Goal: Transaction & Acquisition: Subscribe to service/newsletter

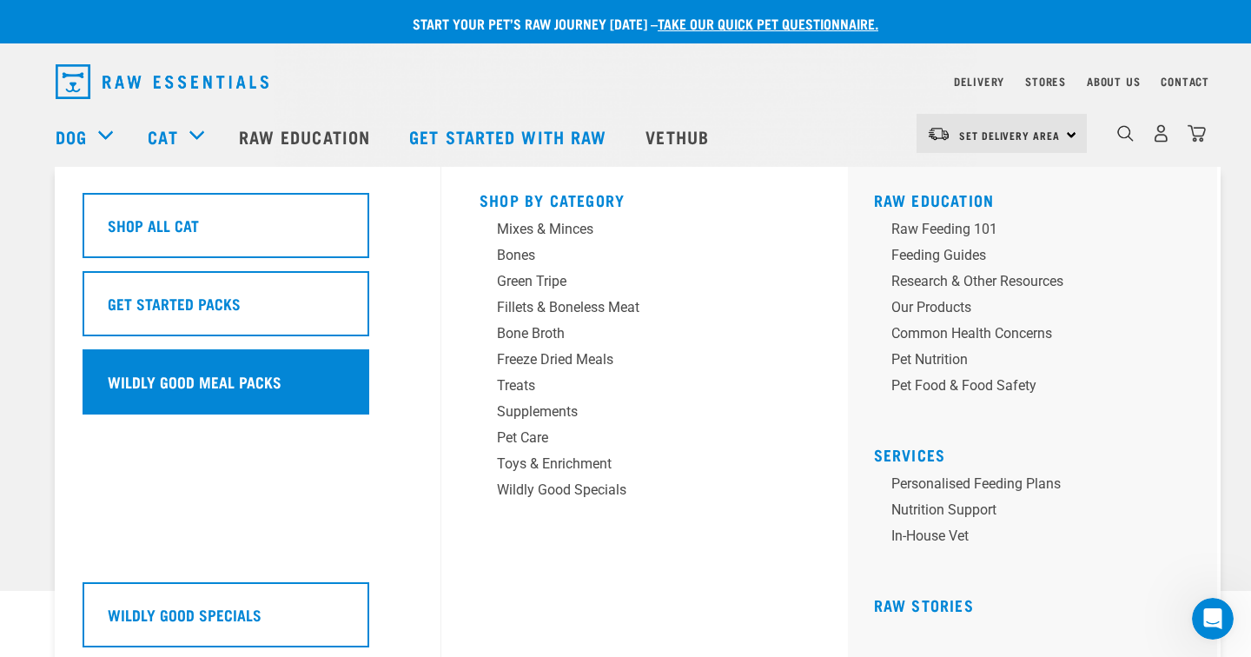
click at [279, 394] on div "Wildly Good Meal Packs" at bounding box center [226, 381] width 287 height 65
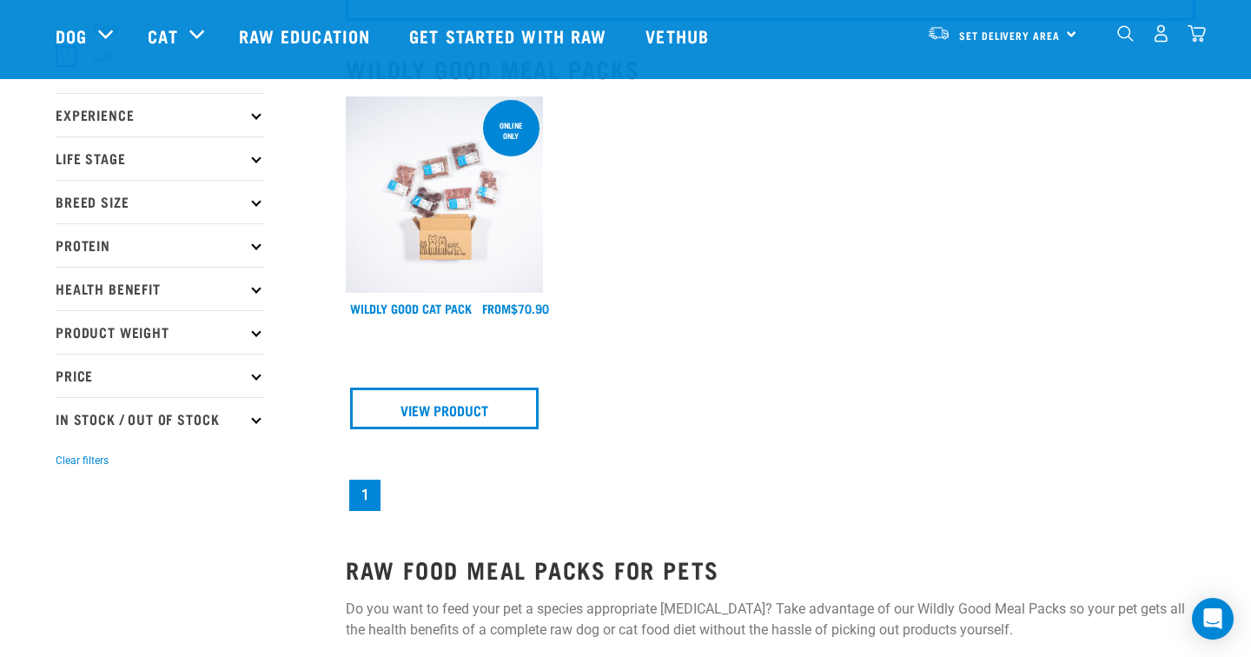
scroll to position [169, 0]
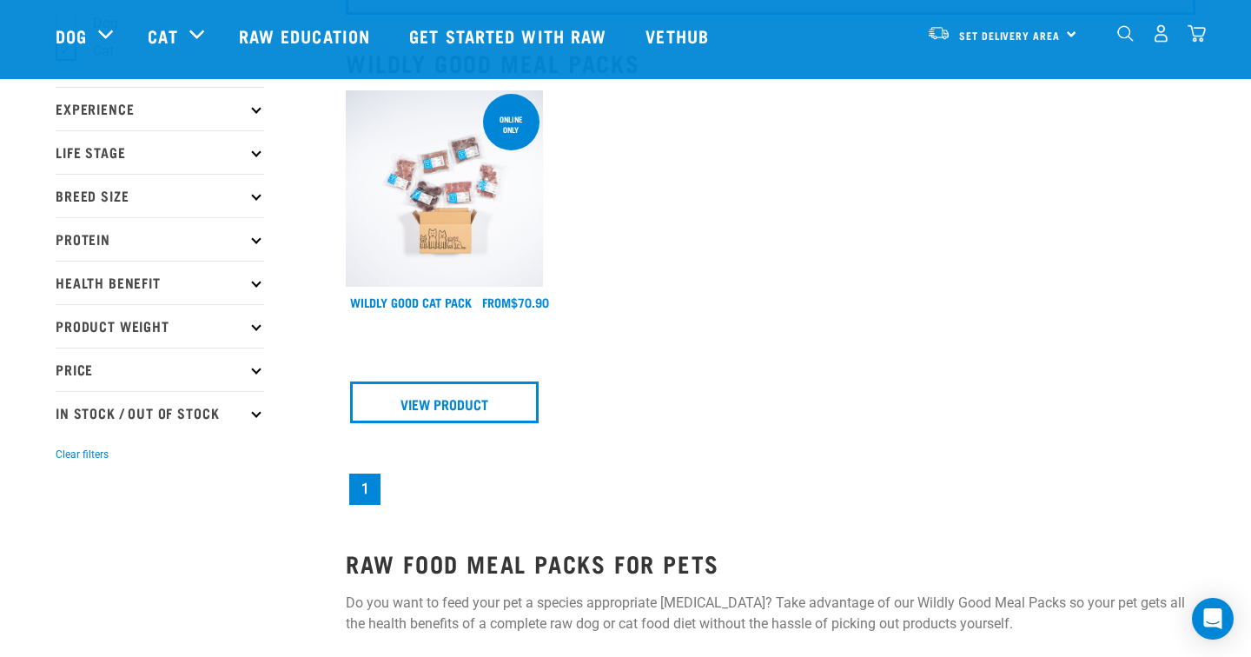
click at [441, 210] on img at bounding box center [444, 188] width 197 height 197
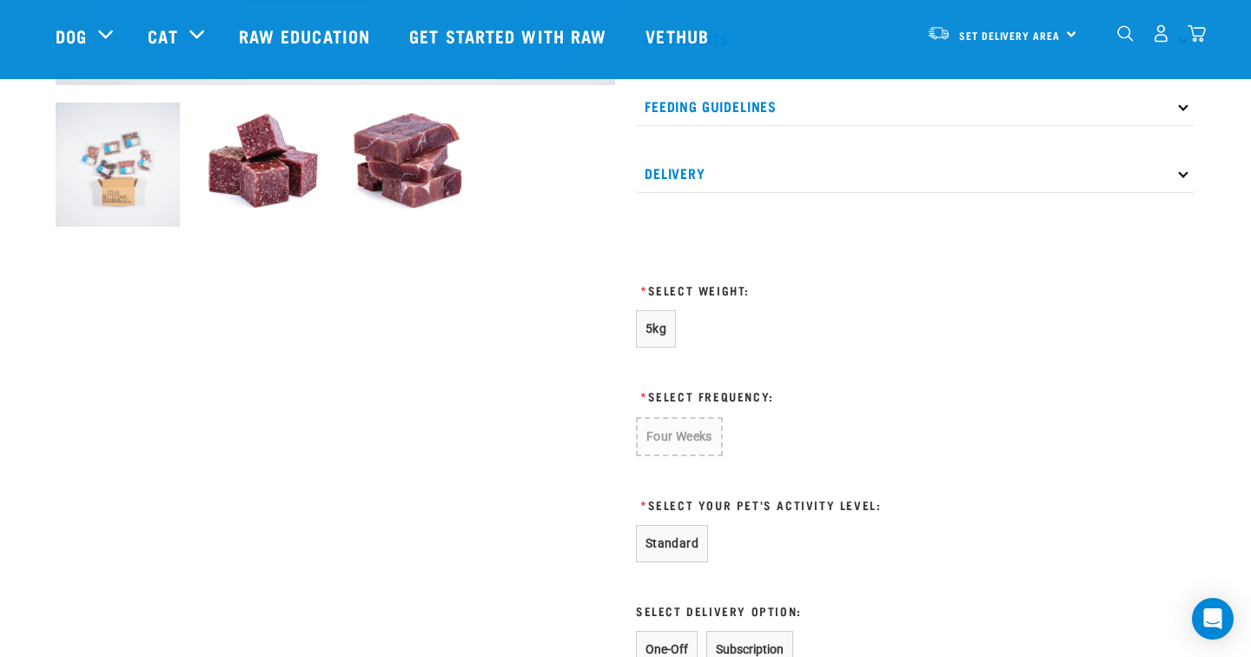
scroll to position [609, 0]
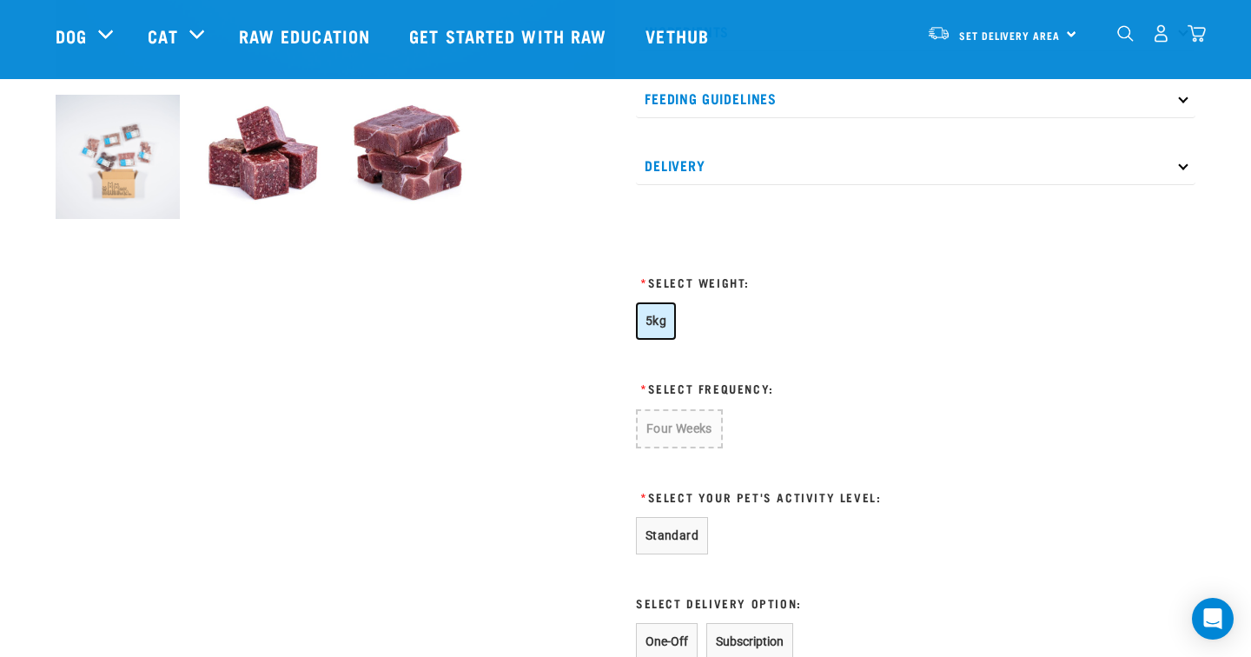
click at [644, 324] on button "5kg" at bounding box center [656, 320] width 40 height 37
click at [693, 432] on button "Four Weeks" at bounding box center [678, 427] width 85 height 37
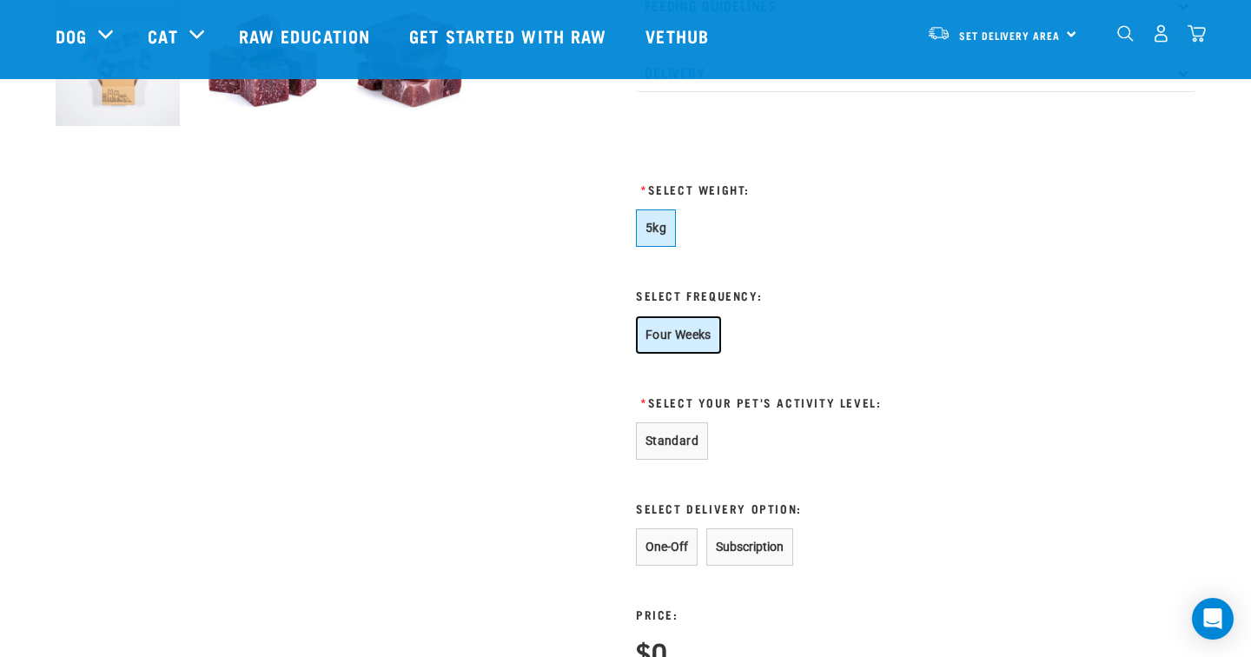
scroll to position [719, 0]
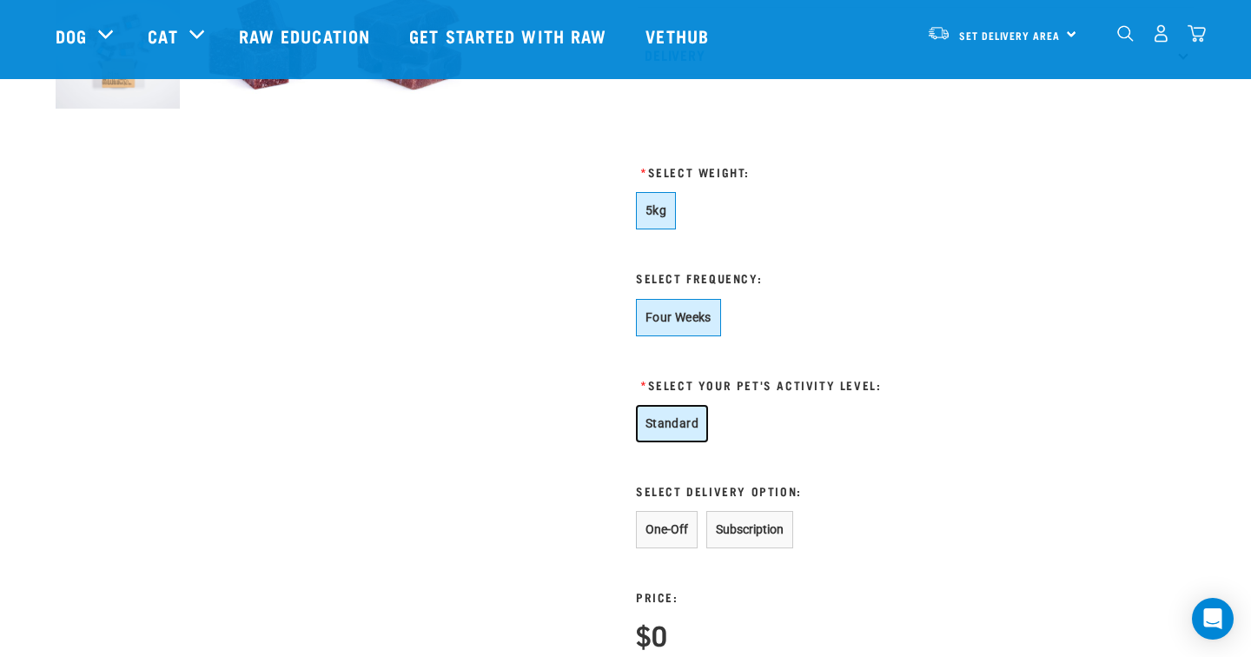
click at [675, 425] on button "Standard" at bounding box center [672, 423] width 72 height 37
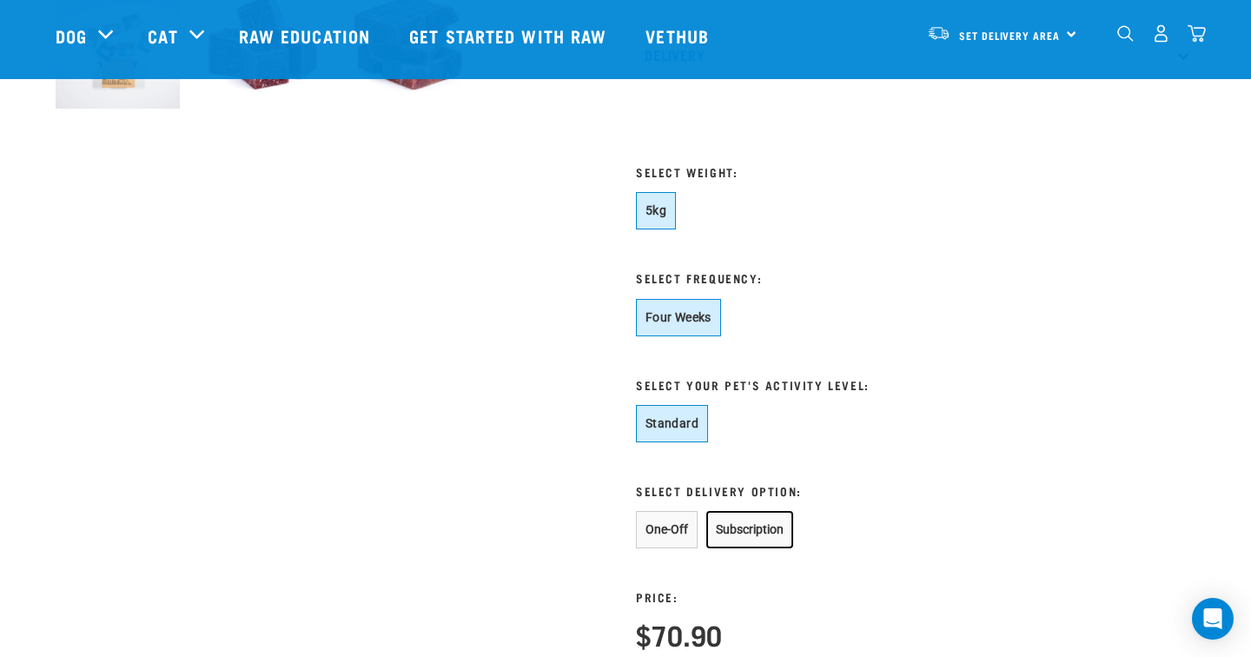
click at [755, 538] on button "Subscription" at bounding box center [749, 529] width 87 height 37
click at [687, 527] on button "One-Off" at bounding box center [667, 529] width 62 height 37
click at [742, 525] on button "Subscription" at bounding box center [749, 529] width 87 height 37
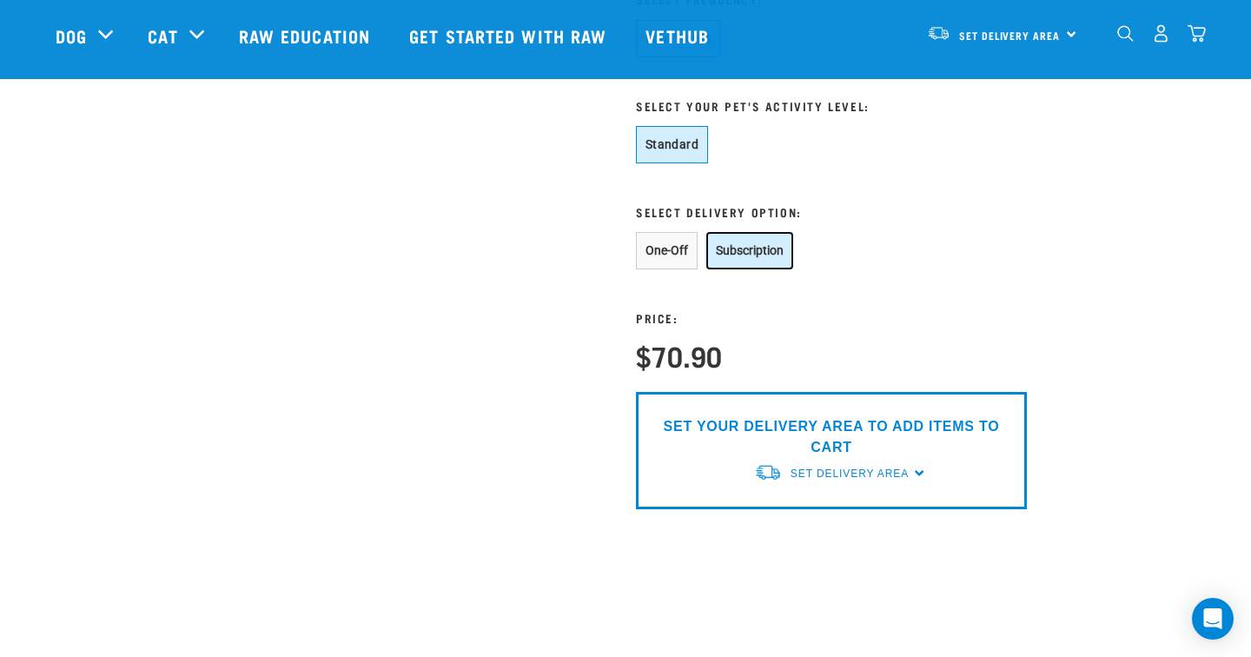
scroll to position [1004, 0]
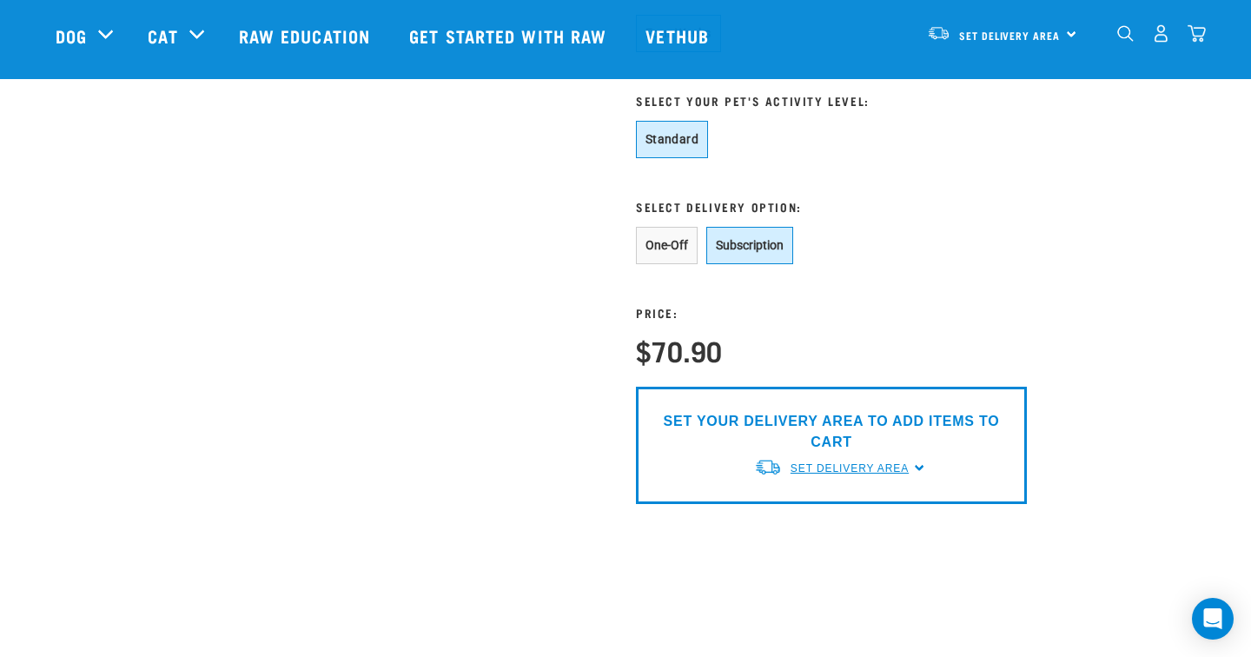
click at [877, 465] on span "Set Delivery Area" at bounding box center [850, 468] width 118 height 12
click at [829, 507] on link "[GEOGRAPHIC_DATA]" at bounding box center [840, 508] width 173 height 29
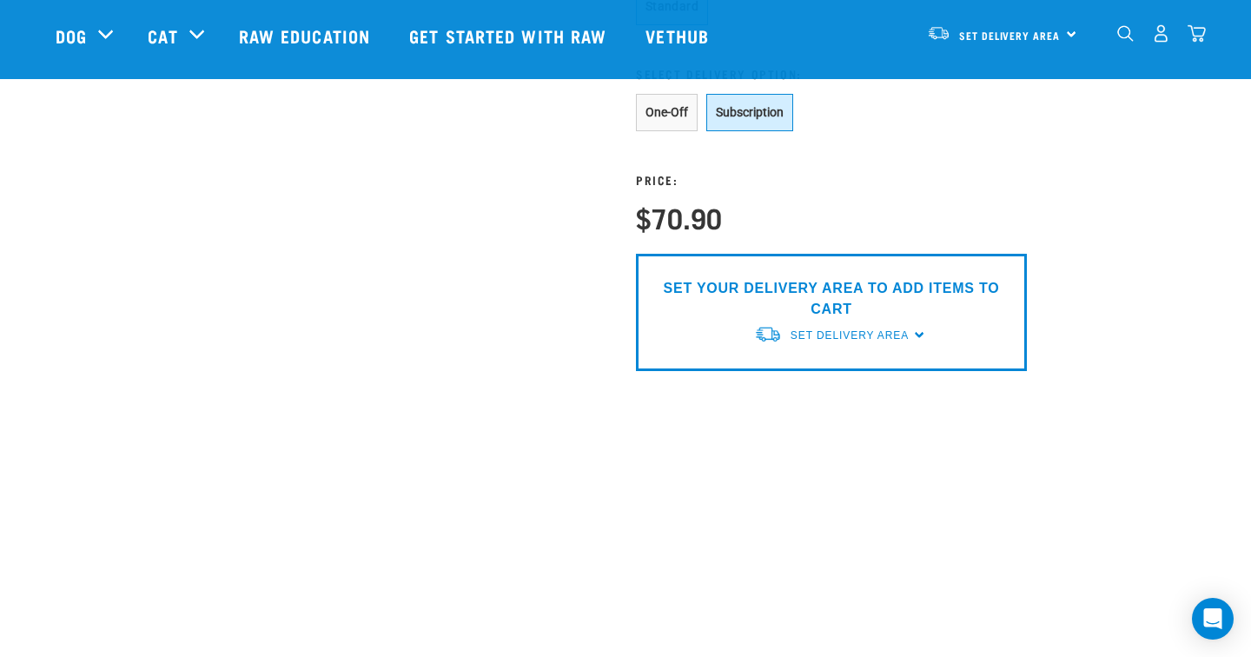
scroll to position [1229, 0]
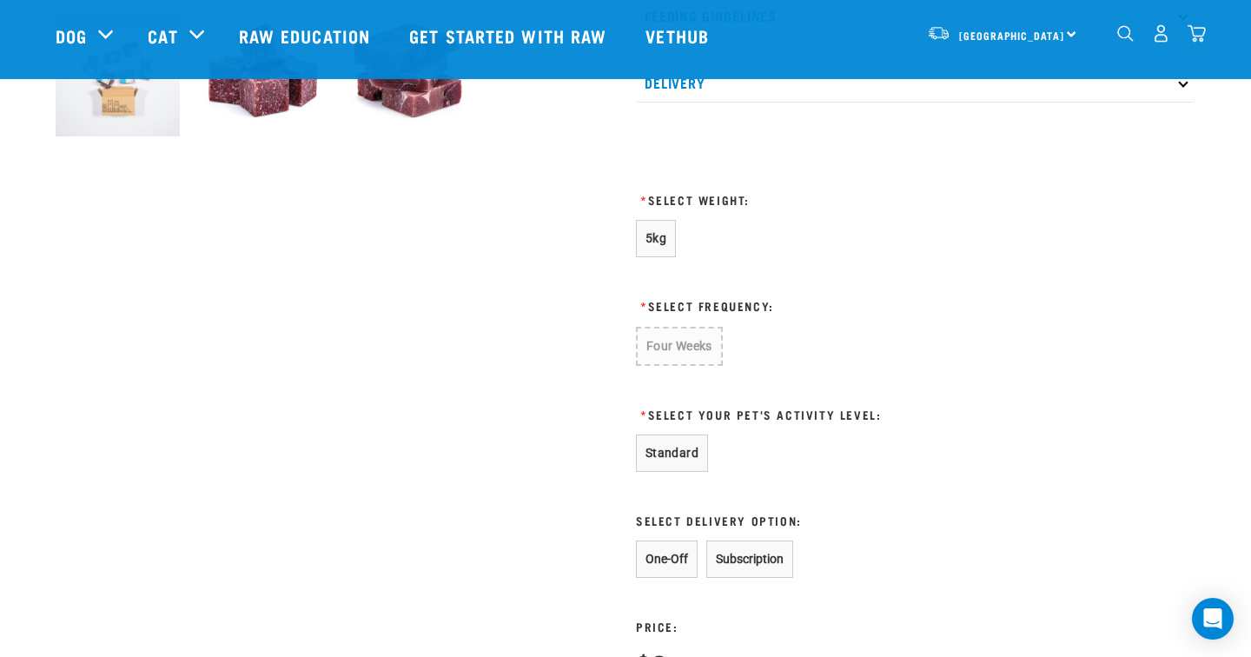
scroll to position [693, 0]
click at [650, 235] on span "5kg" at bounding box center [656, 237] width 21 height 14
click at [673, 344] on button "Four Weeks" at bounding box center [678, 344] width 85 height 37
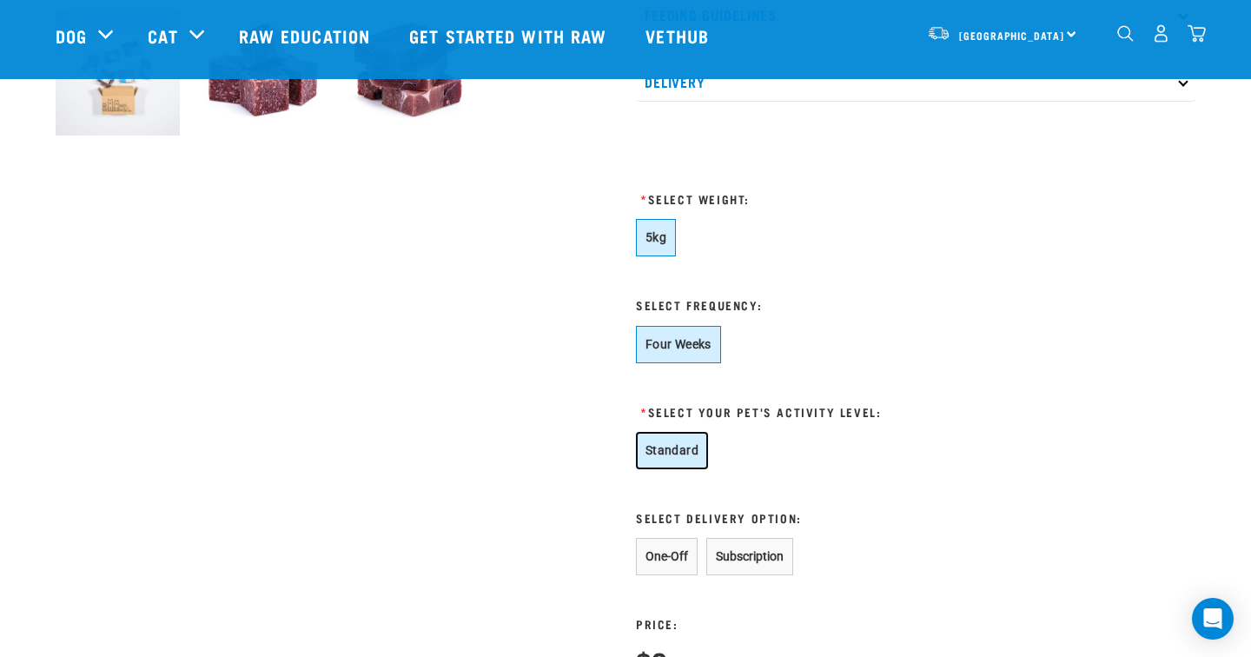
click at [679, 455] on button "Standard" at bounding box center [672, 450] width 72 height 37
click at [756, 565] on button "Subscription" at bounding box center [749, 556] width 87 height 37
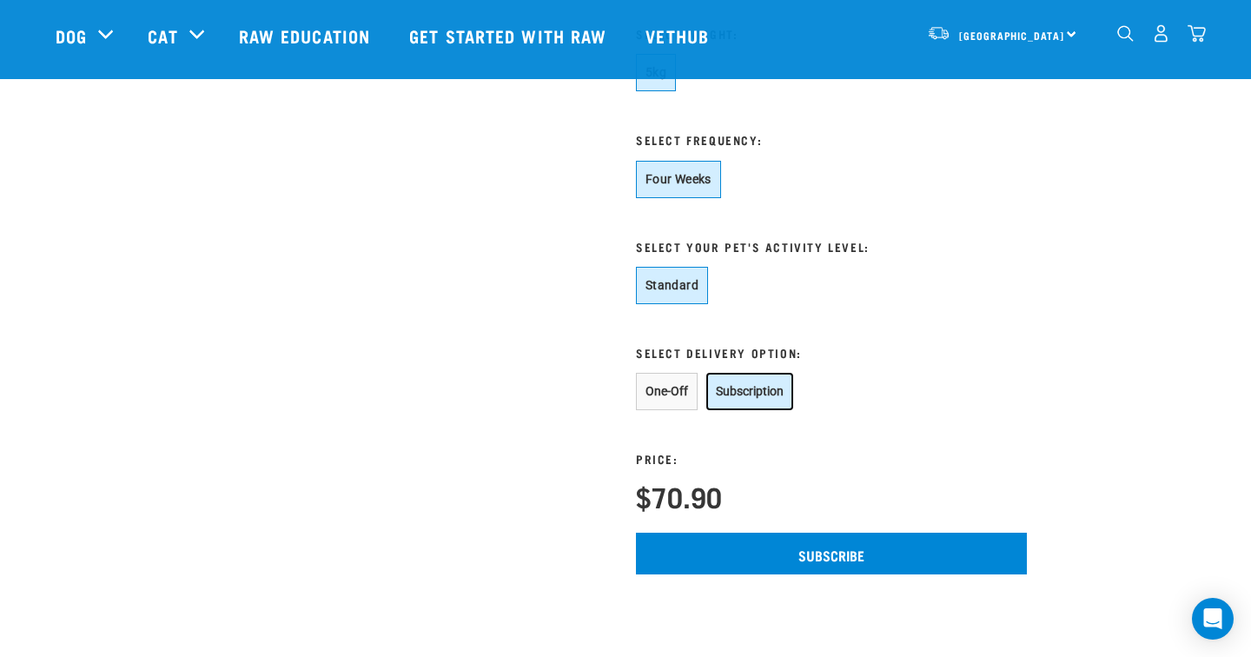
scroll to position [917, 0]
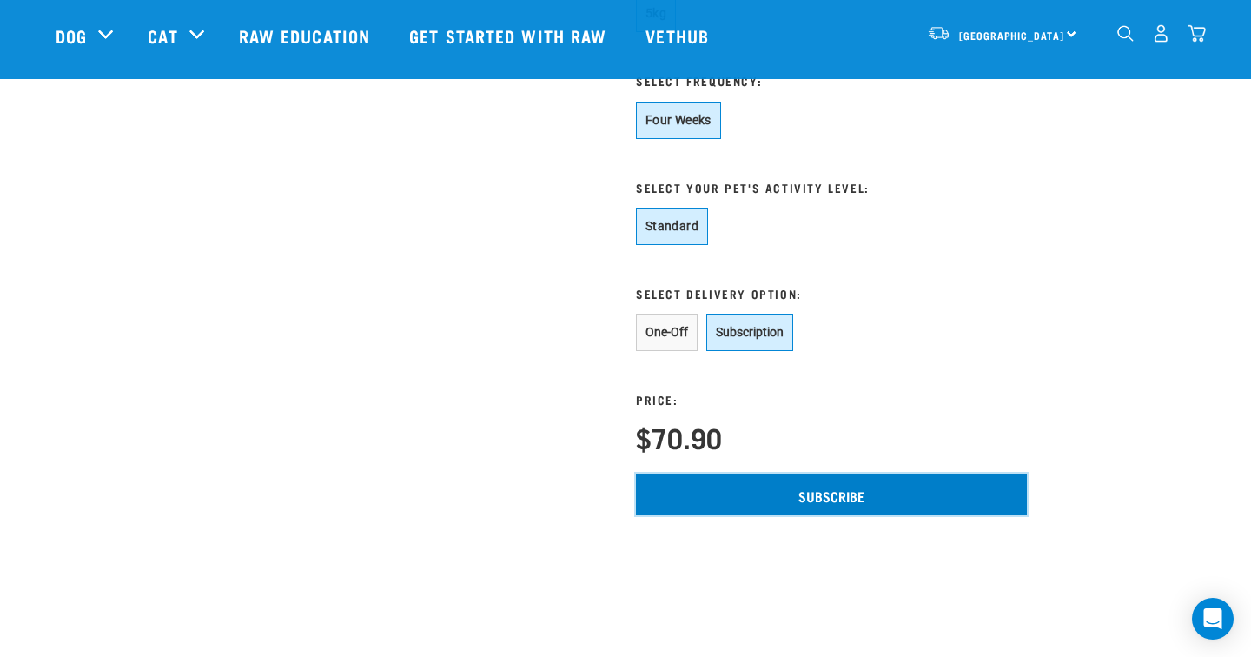
click at [726, 490] on input "Subscribe" at bounding box center [831, 495] width 391 height 42
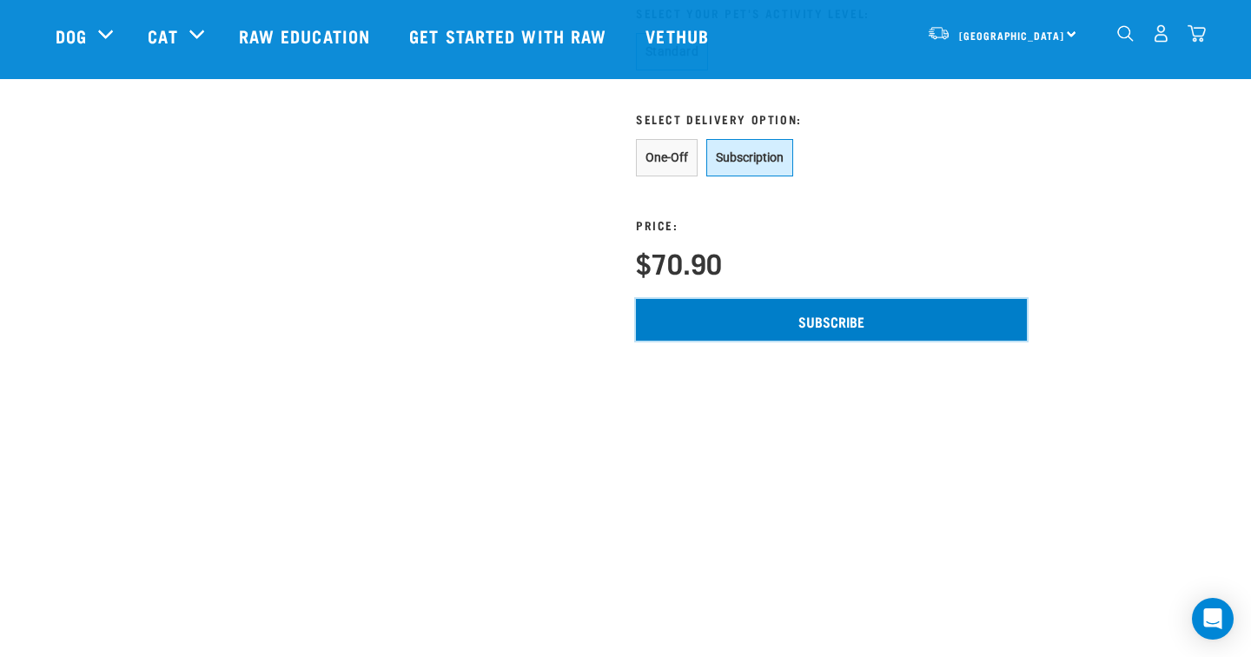
scroll to position [1124, 0]
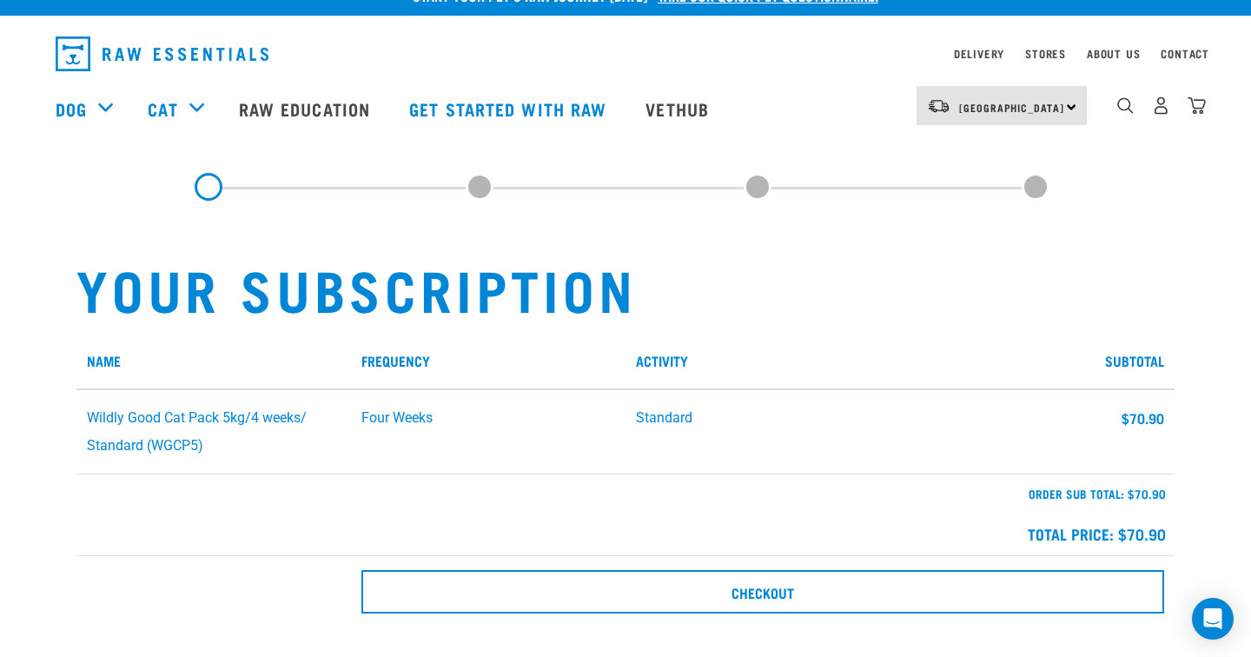
scroll to position [27, 0]
